Goal: Communication & Community: Answer question/provide support

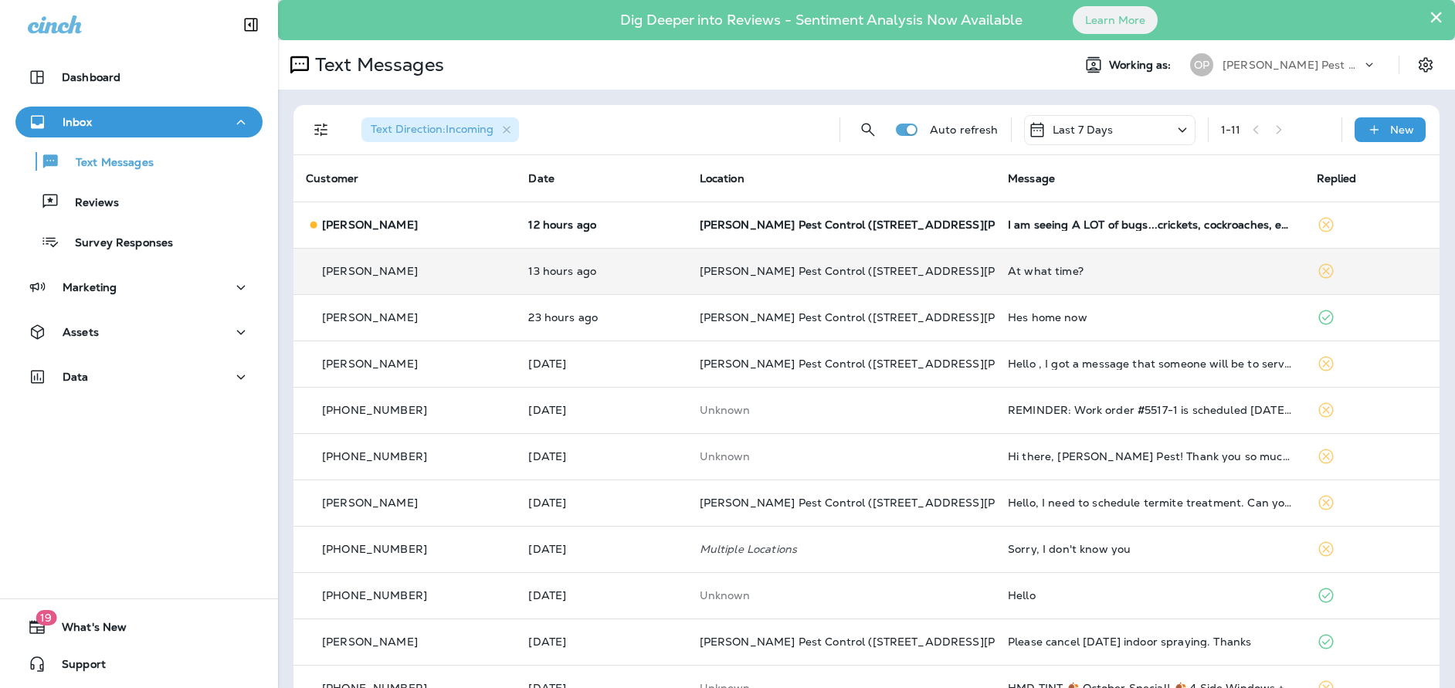
click at [516, 286] on td "13 hours ago" at bounding box center [601, 271] width 171 height 46
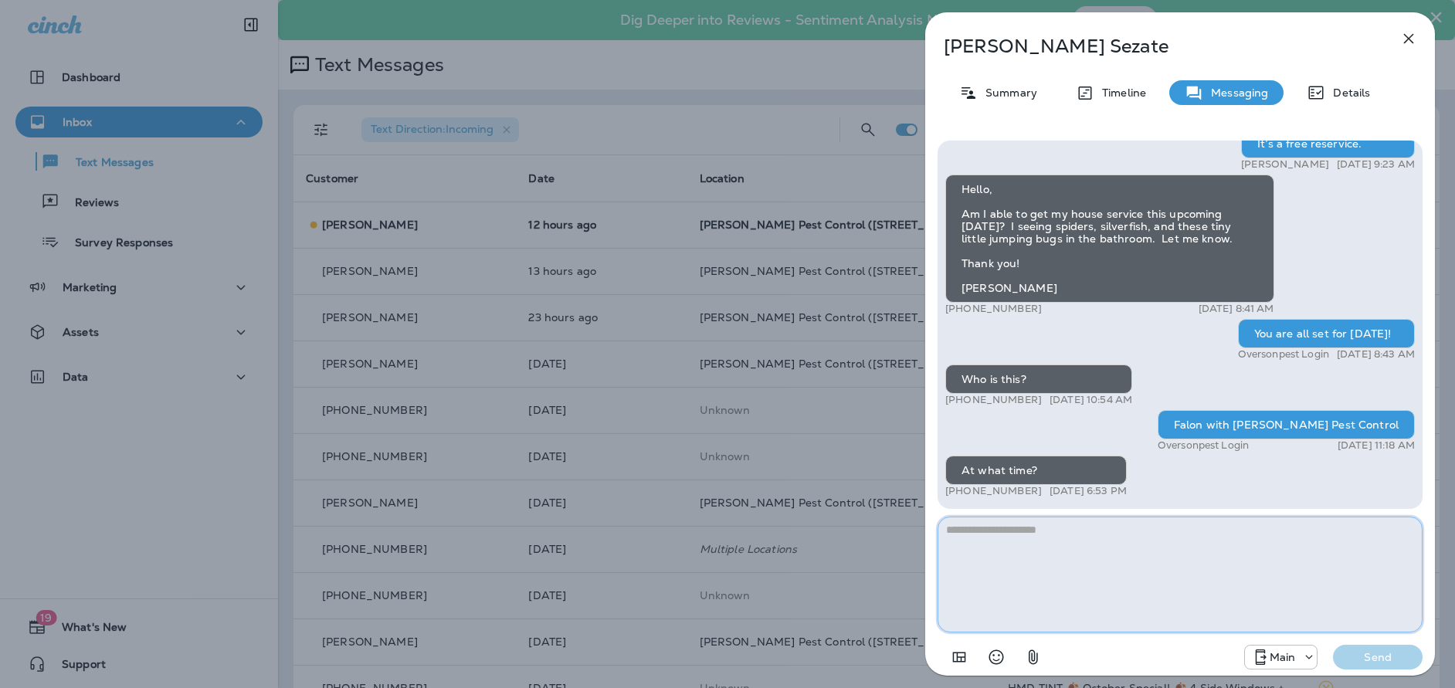
click at [1012, 571] on textarea at bounding box center [1179, 575] width 485 height 116
type textarea "*"
type textarea "**********"
click at [1367, 656] on p "Send" at bounding box center [1377, 657] width 65 height 14
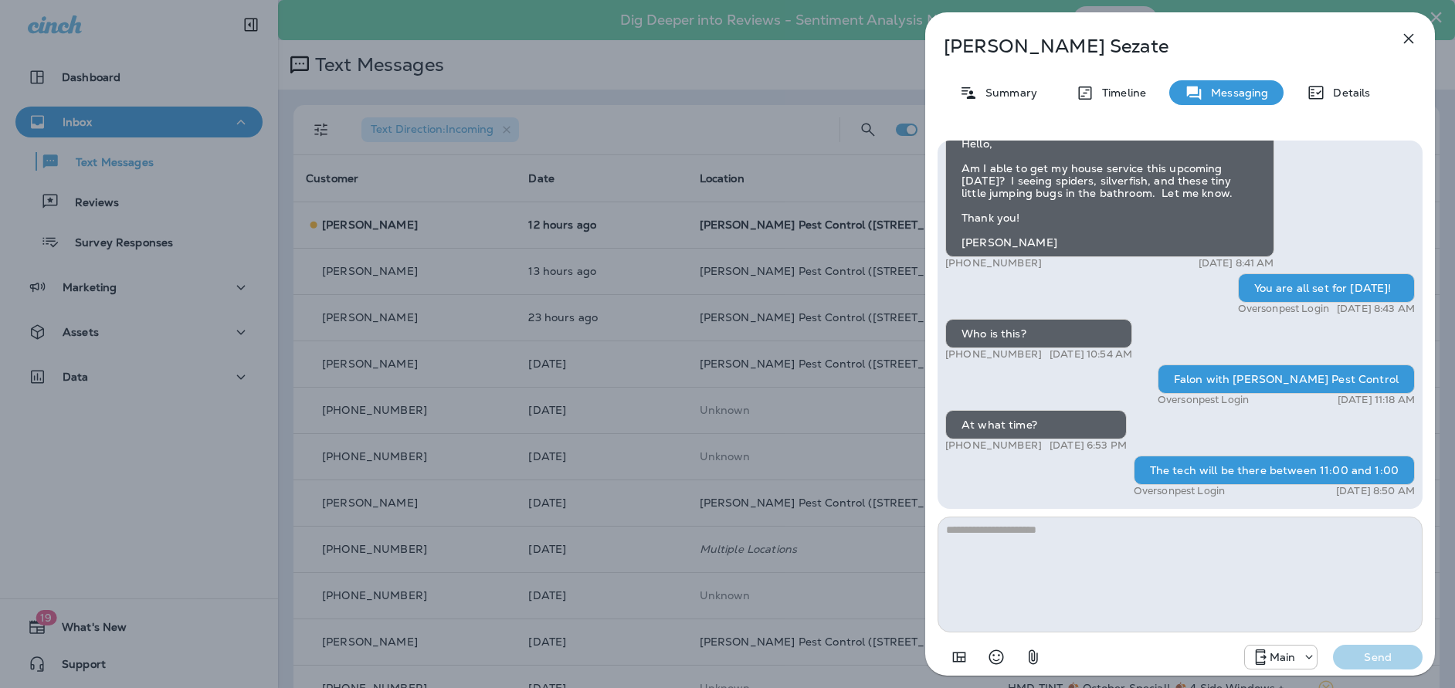
click at [1405, 36] on icon "button" at bounding box center [1409, 39] width 10 height 10
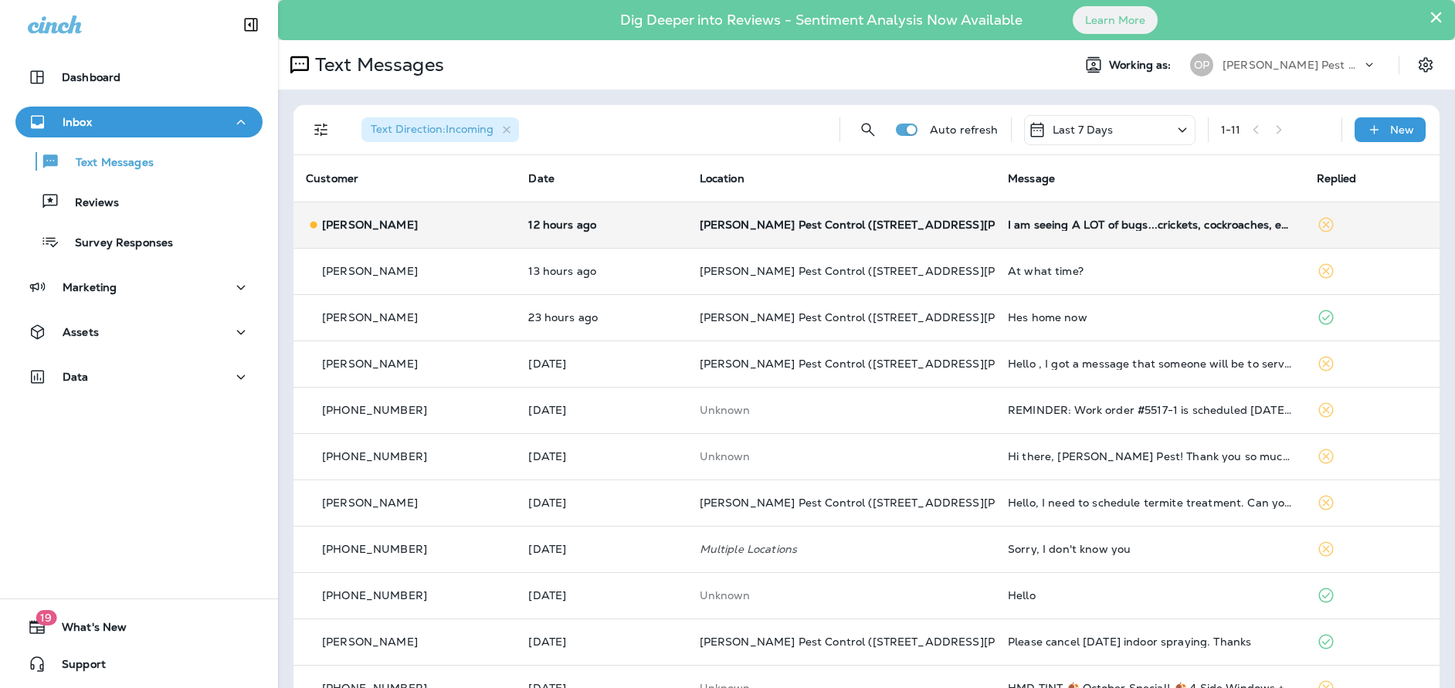
click at [700, 223] on span "[PERSON_NAME] Pest Control ([STREET_ADDRESS][PERSON_NAME])" at bounding box center [892, 225] width 384 height 14
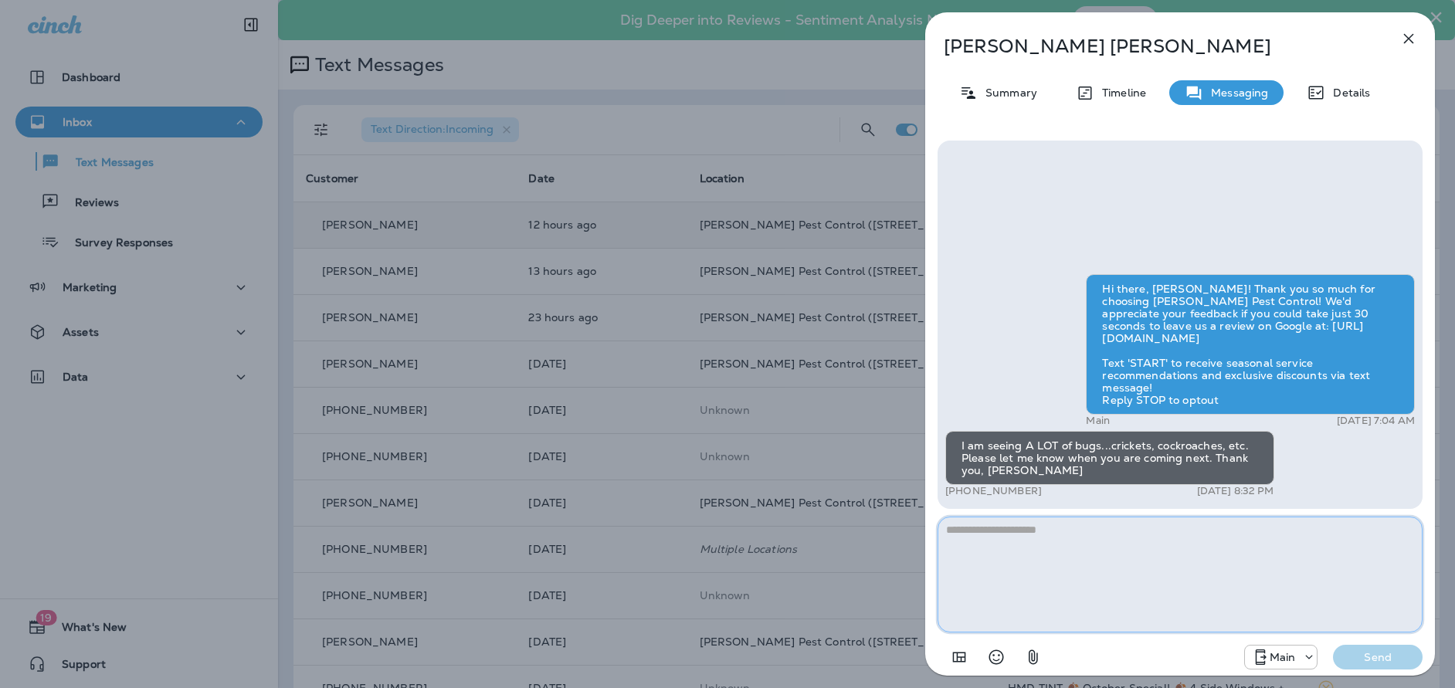
click at [1129, 555] on textarea at bounding box center [1179, 575] width 485 height 116
type textarea "**********"
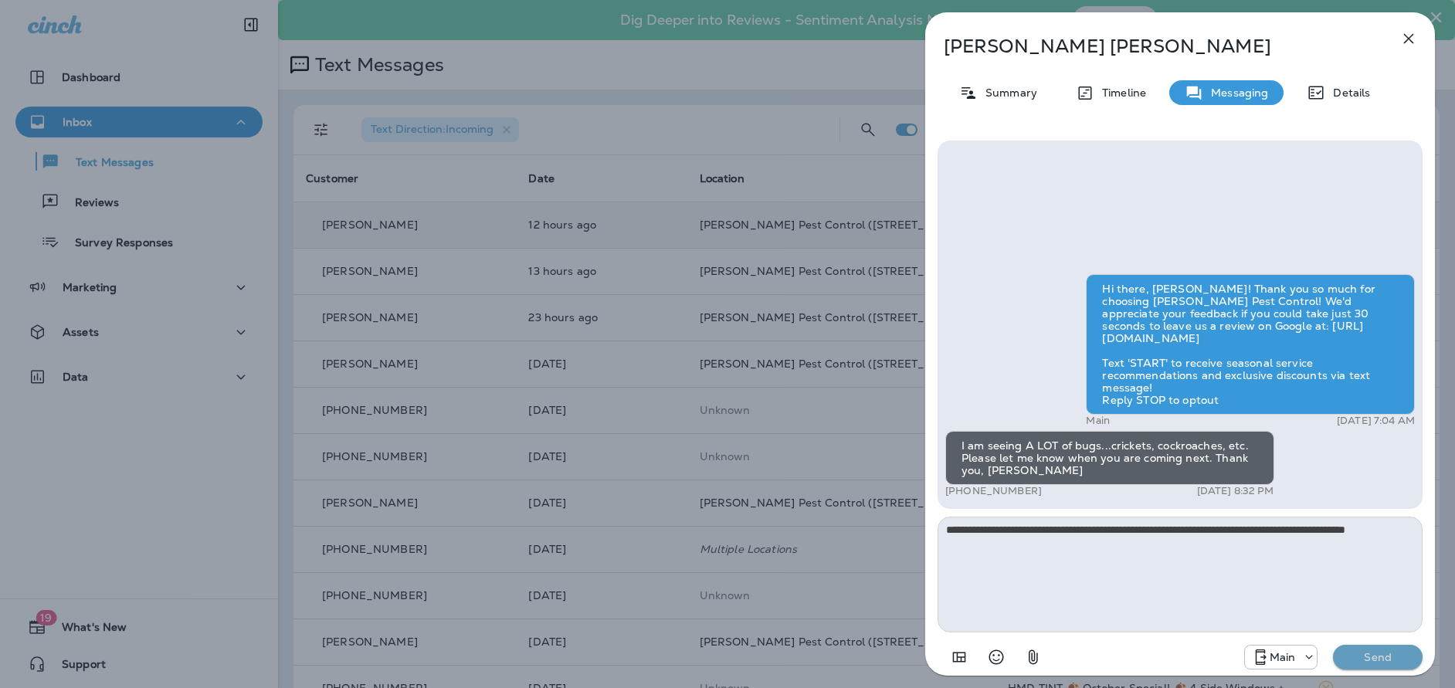
click at [1415, 660] on button "Send" at bounding box center [1378, 657] width 90 height 25
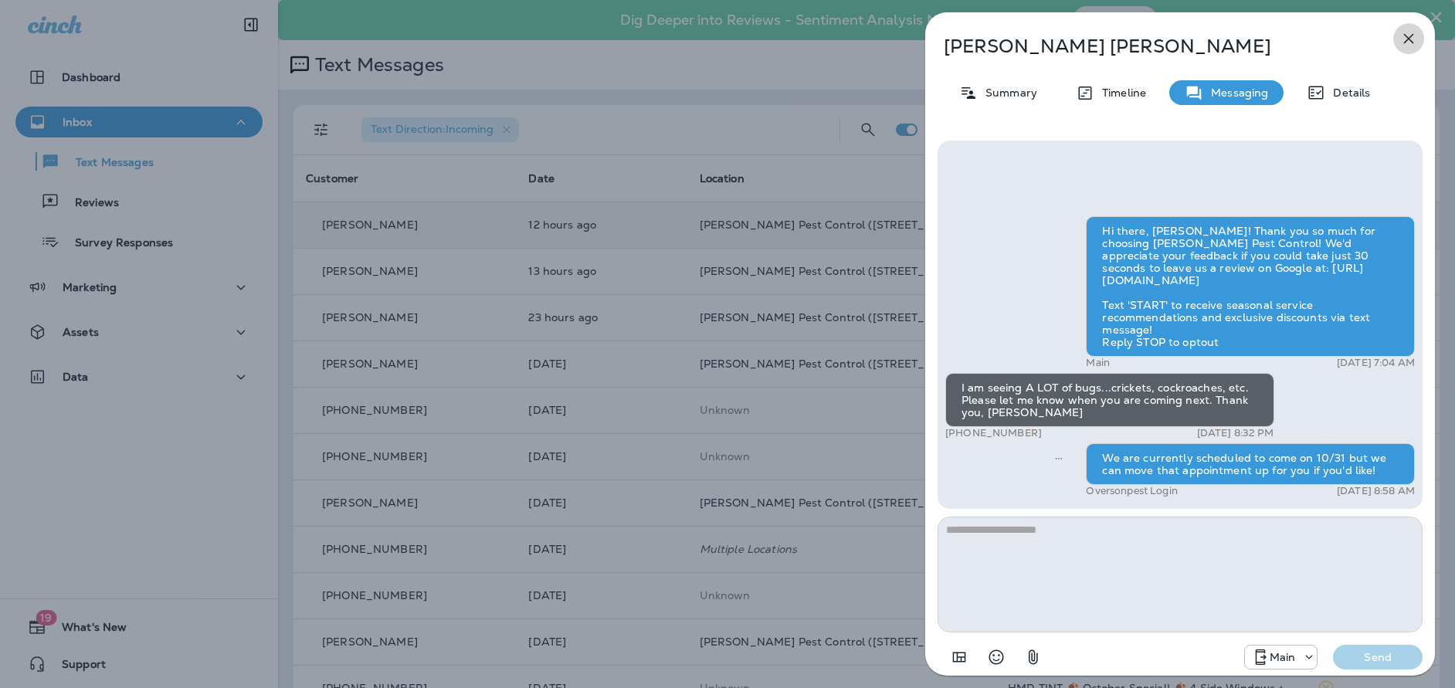
click at [1402, 33] on icon "button" at bounding box center [1408, 38] width 19 height 19
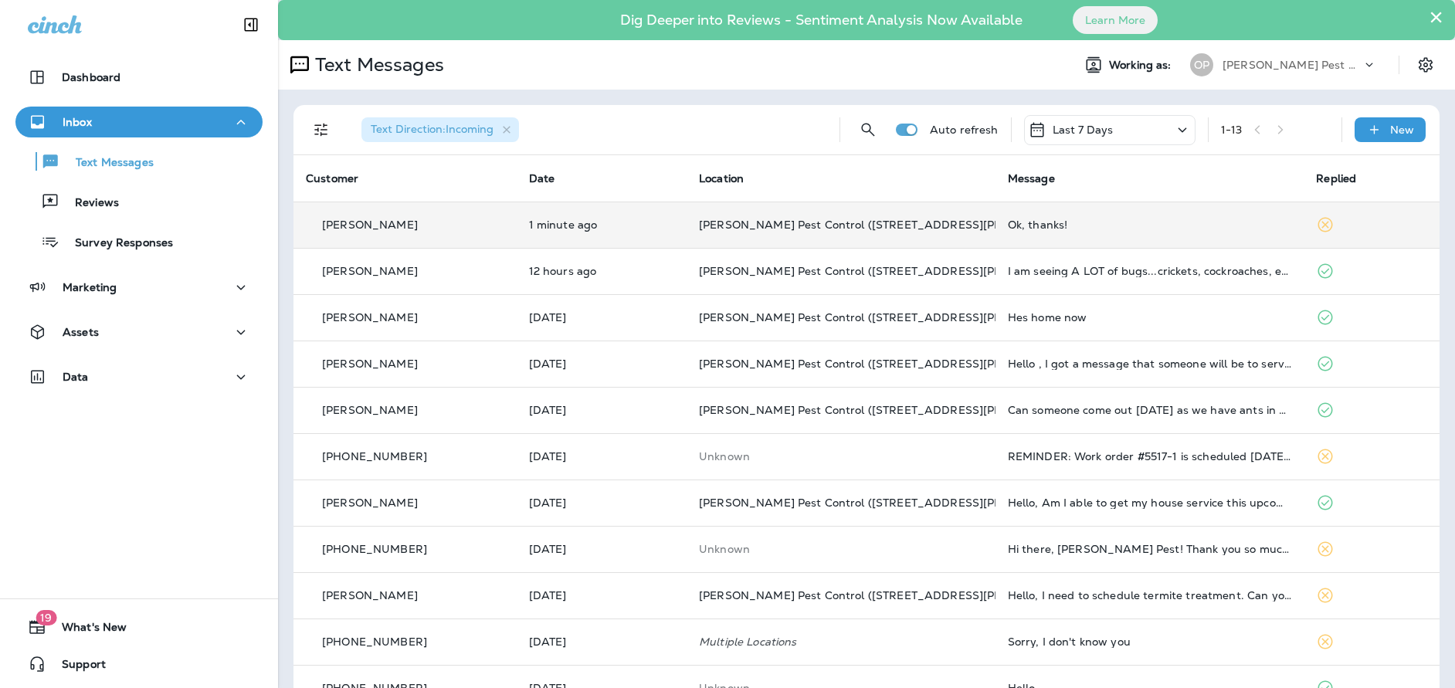
click at [533, 239] on td "1 minute ago" at bounding box center [602, 225] width 170 height 46
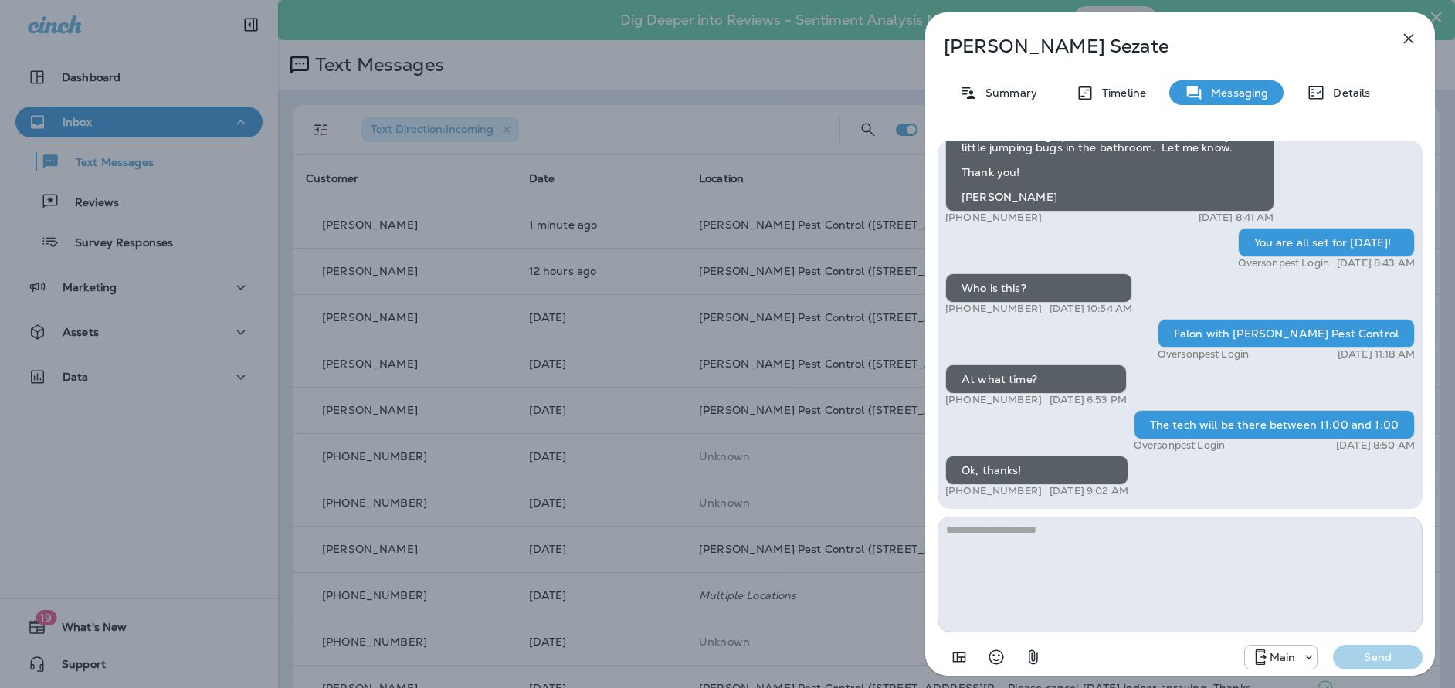
click at [1409, 36] on icon "button" at bounding box center [1408, 38] width 19 height 19
